Goal: Transaction & Acquisition: Purchase product/service

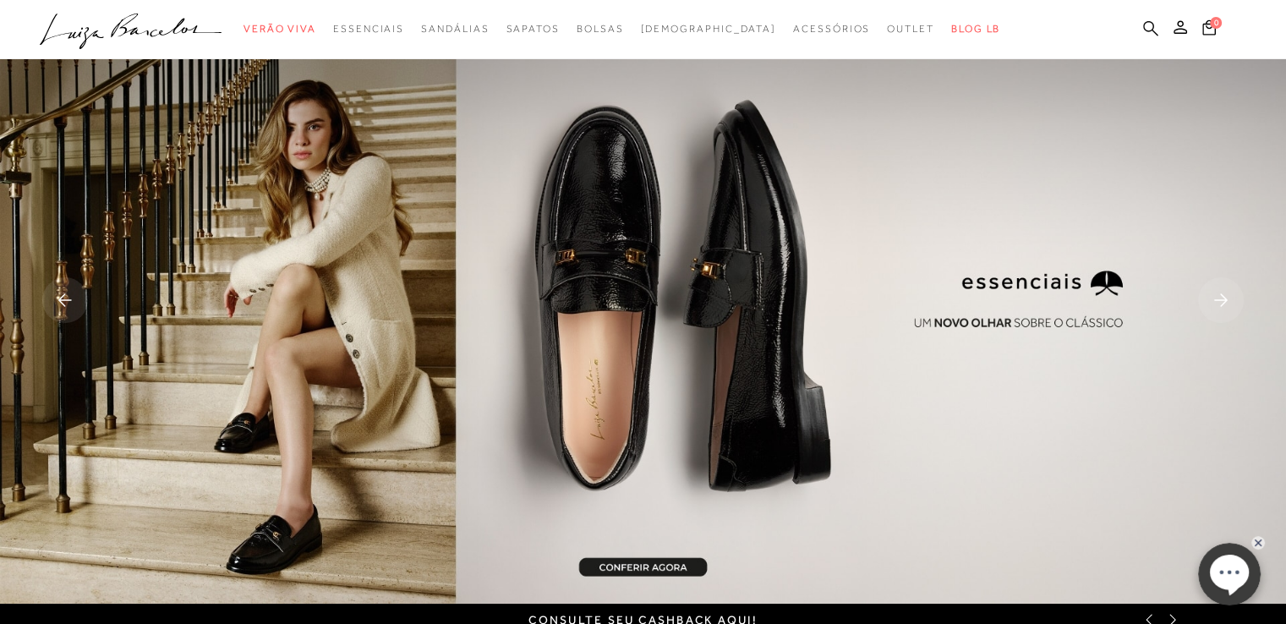
click at [1150, 25] on icon at bounding box center [1150, 28] width 15 height 16
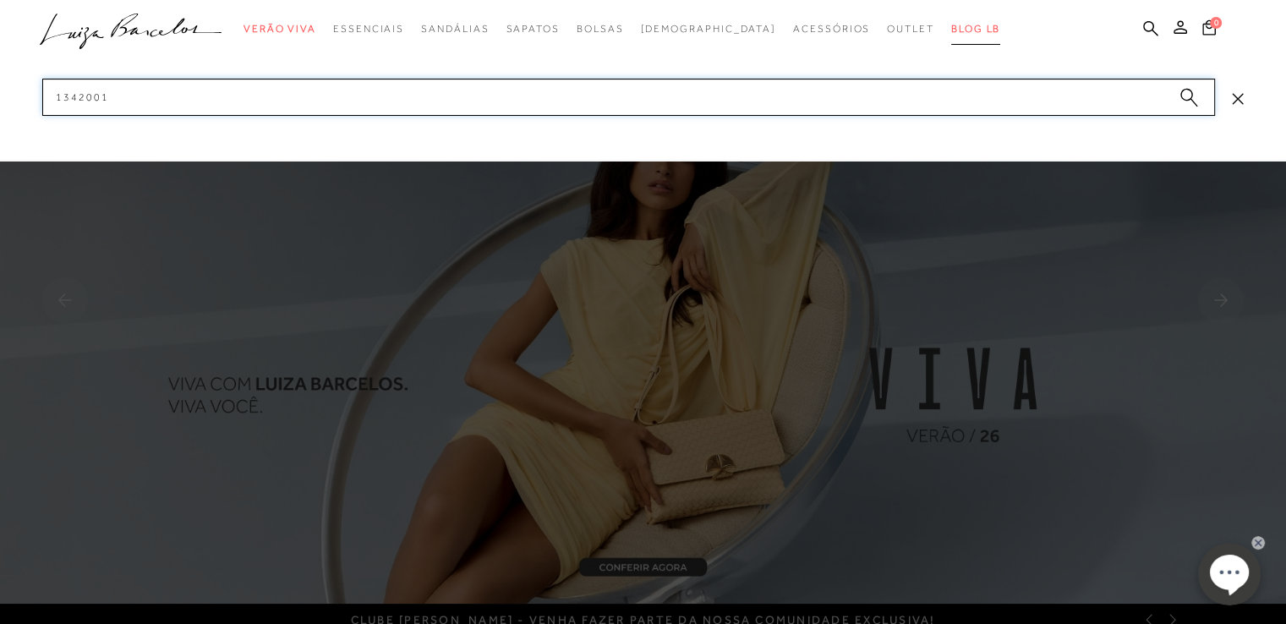
type input "13420010"
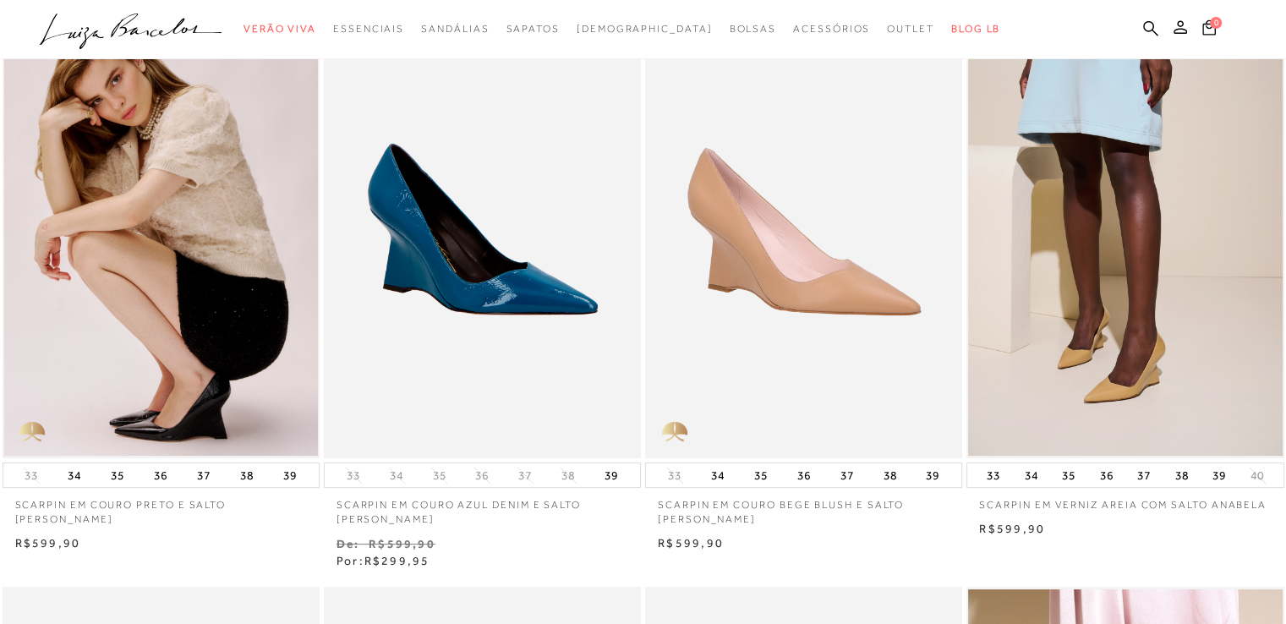
click at [199, 301] on img at bounding box center [161, 221] width 314 height 471
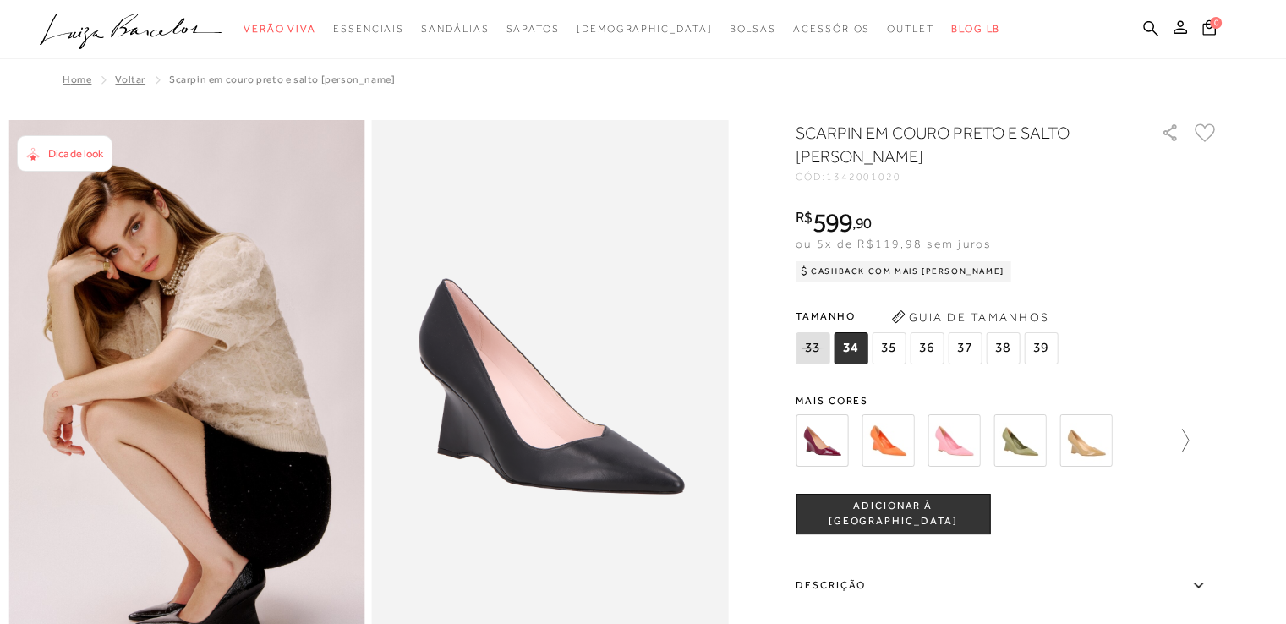
click at [1189, 444] on icon at bounding box center [1177, 441] width 24 height 24
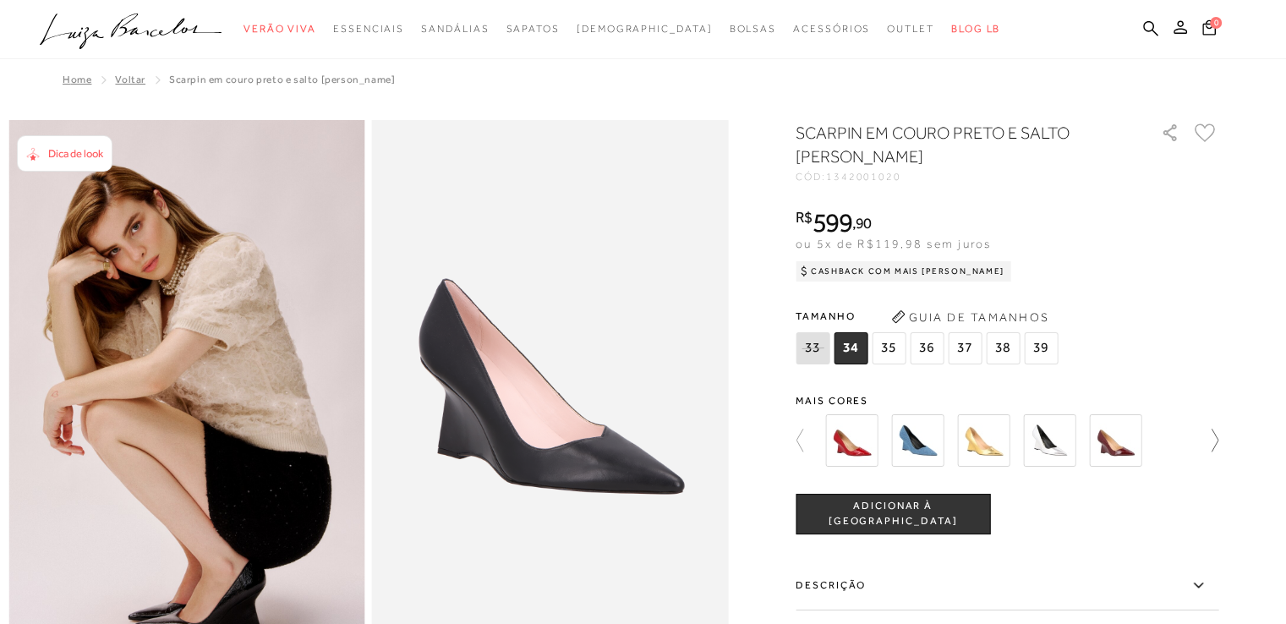
click at [1218, 437] on icon at bounding box center [1206, 441] width 24 height 24
click at [992, 450] on img at bounding box center [983, 440] width 52 height 52
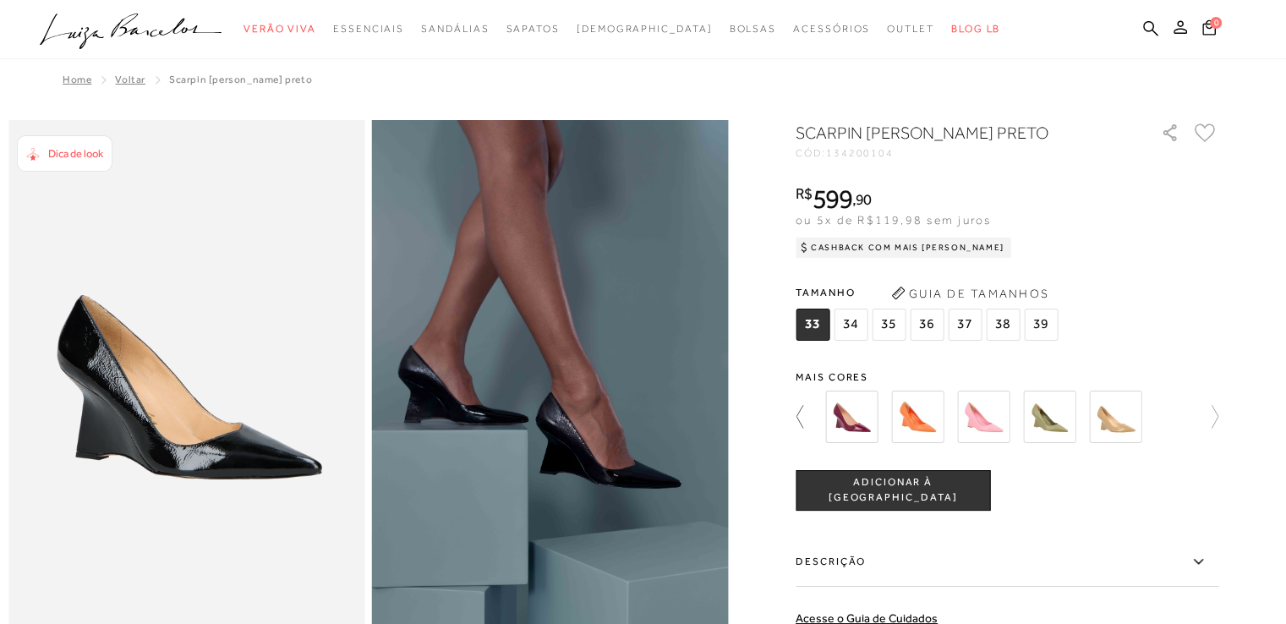
click at [810, 418] on icon at bounding box center [807, 417] width 24 height 24
click at [1187, 412] on icon at bounding box center [1177, 417] width 24 height 24
click at [1218, 411] on icon at bounding box center [1206, 417] width 24 height 24
